Goal: Navigation & Orientation: Find specific page/section

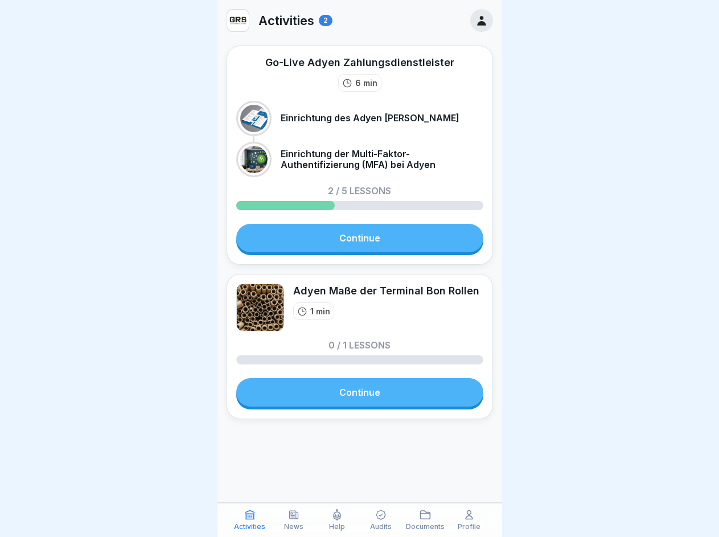
click at [250, 520] on icon at bounding box center [249, 514] width 11 height 11
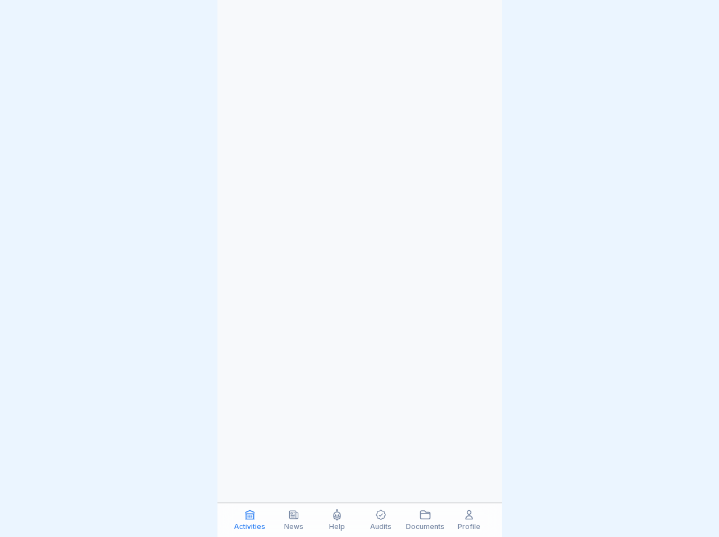
click at [293, 520] on icon at bounding box center [293, 514] width 11 height 11
click at [337, 520] on icon at bounding box center [337, 514] width 7 height 10
click at [381, 520] on icon at bounding box center [381, 515] width 10 height 10
click at [425, 520] on icon at bounding box center [424, 514] width 11 height 11
click at [469, 520] on icon at bounding box center [468, 514] width 11 height 11
